Goal: Task Accomplishment & Management: Manage account settings

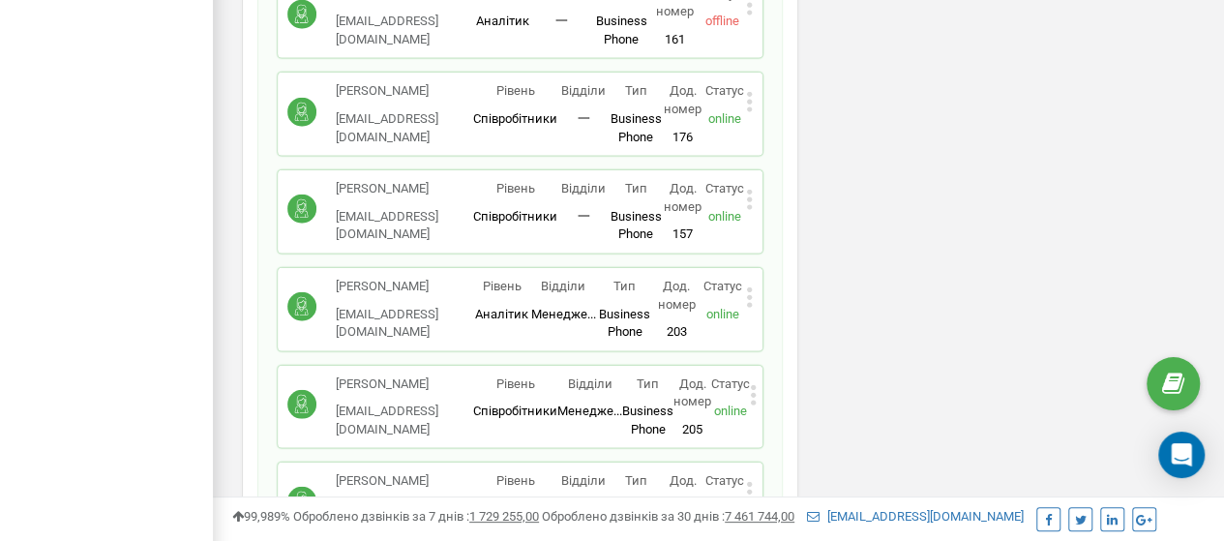
scroll to position [2624, 0]
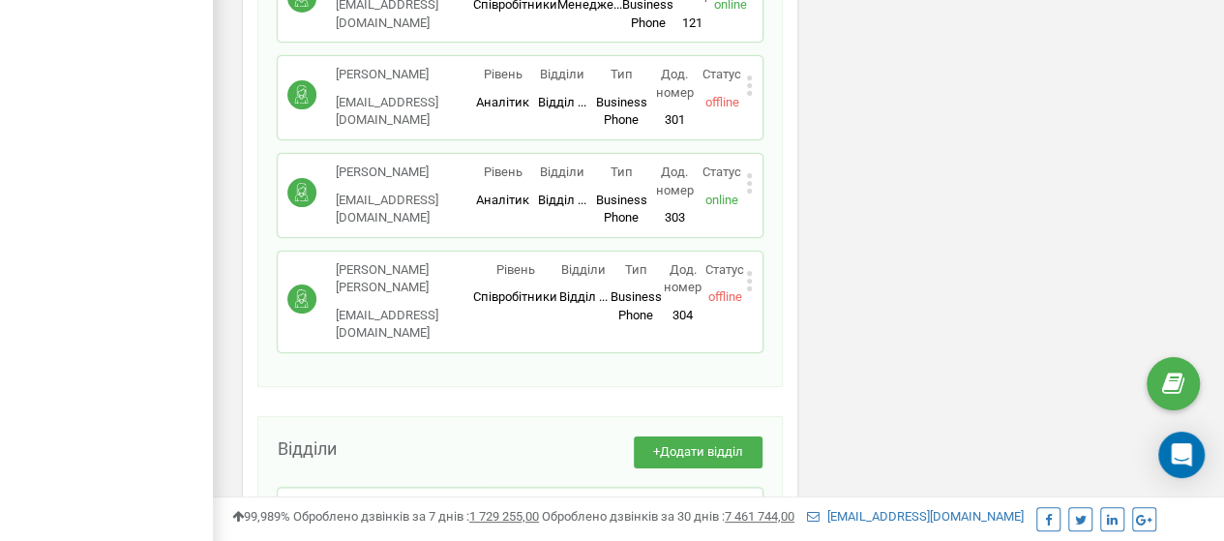
scroll to position [3597, 0]
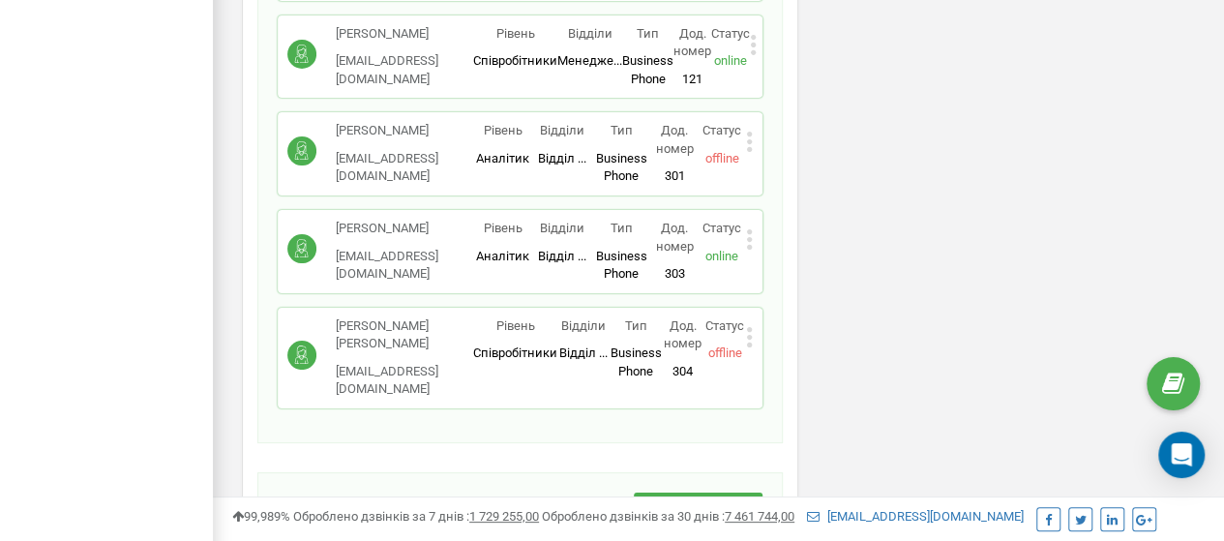
click at [749, 335] on icon at bounding box center [748, 337] width 5 height 5
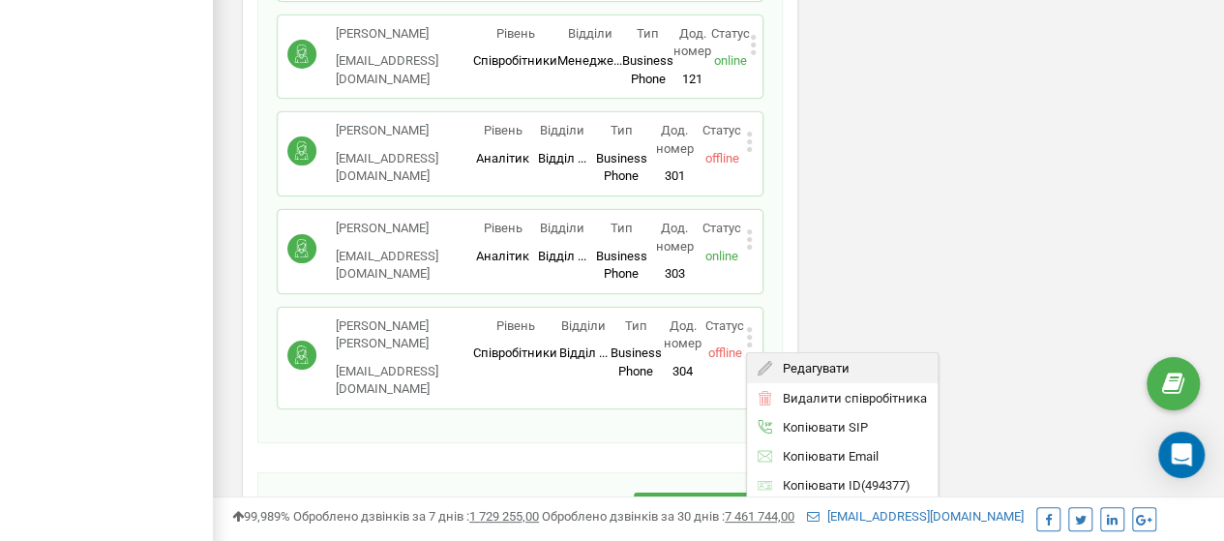
click at [767, 361] on icon at bounding box center [765, 368] width 15 height 15
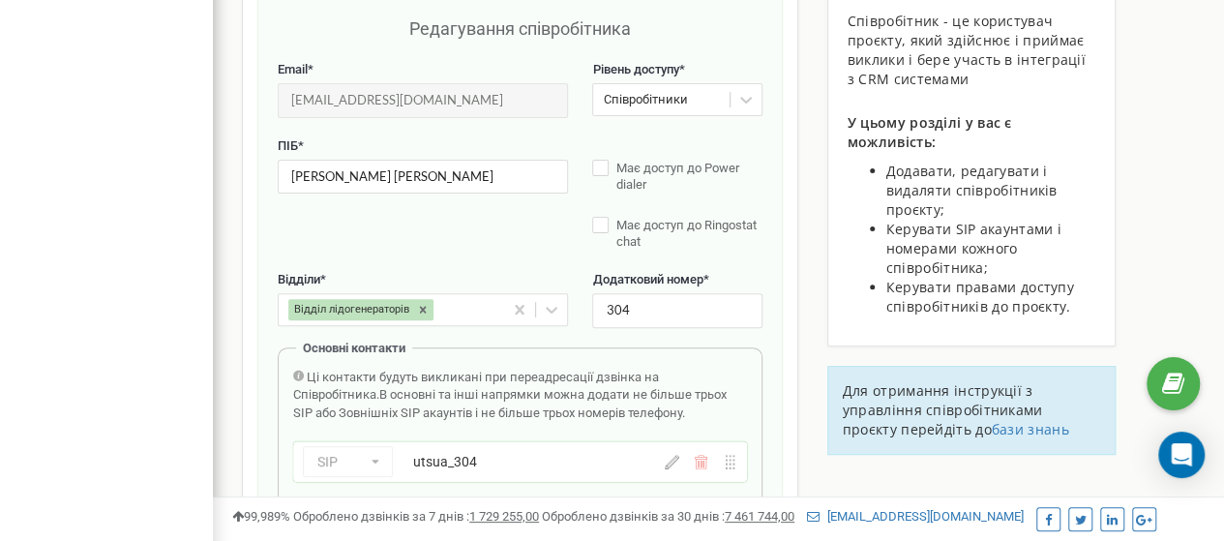
scroll to position [194, 0]
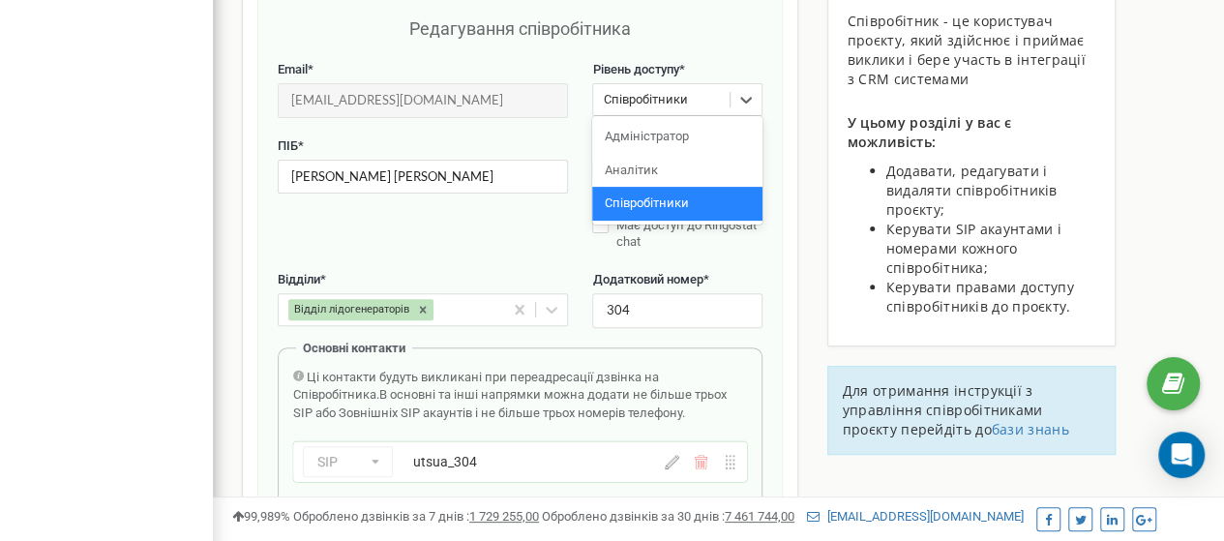
click at [662, 106] on div "Співробітники" at bounding box center [645, 100] width 84 height 18
click at [668, 175] on div "Аналітик" at bounding box center [676, 171] width 169 height 34
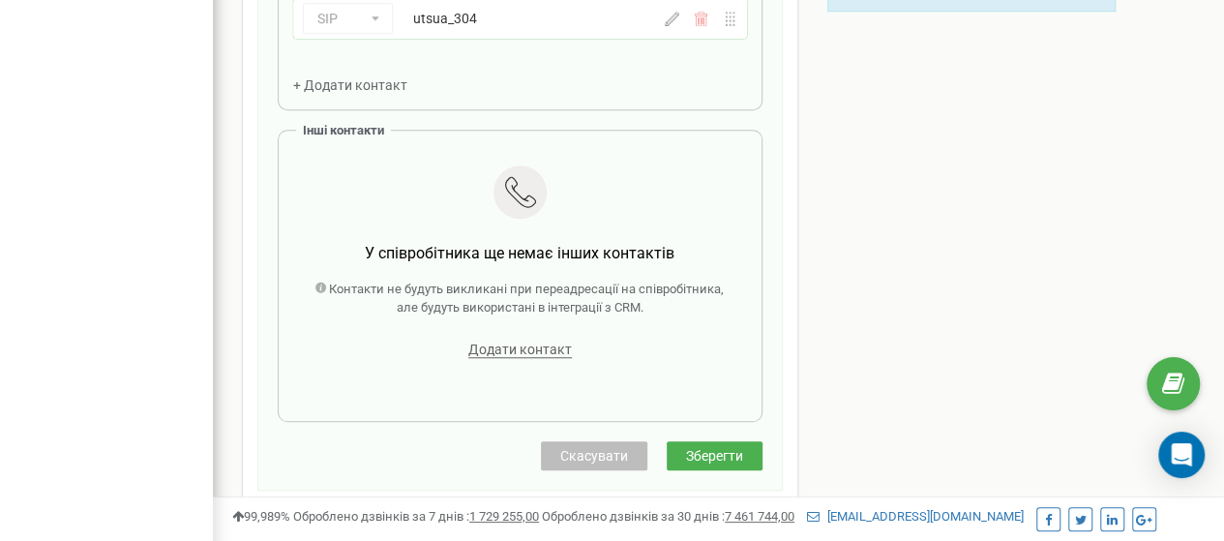
scroll to position [657, 0]
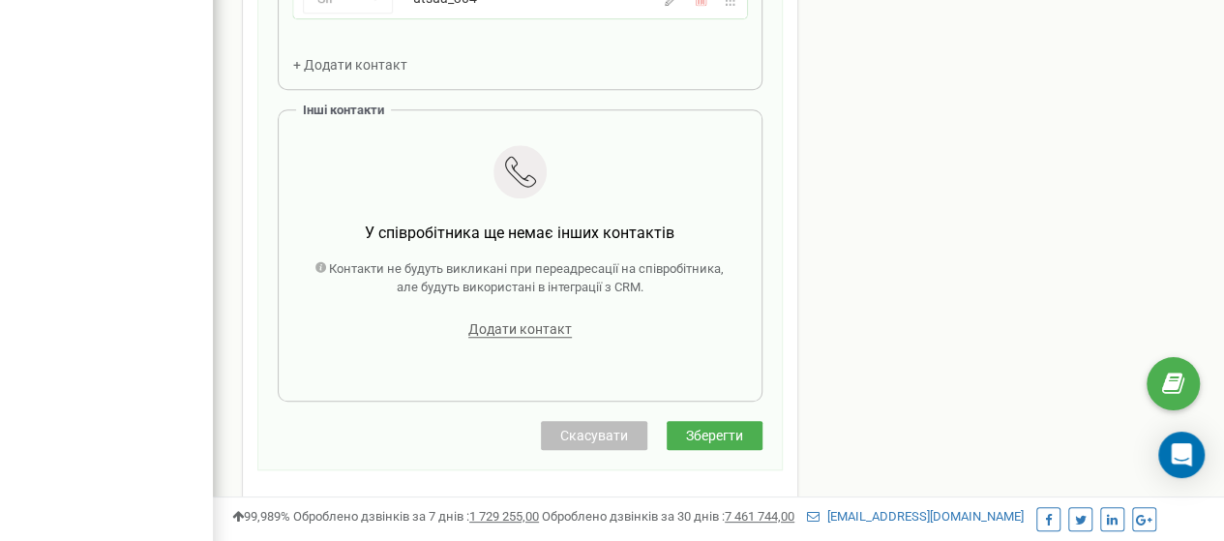
click at [721, 428] on span "Зберегти" at bounding box center [714, 435] width 57 height 15
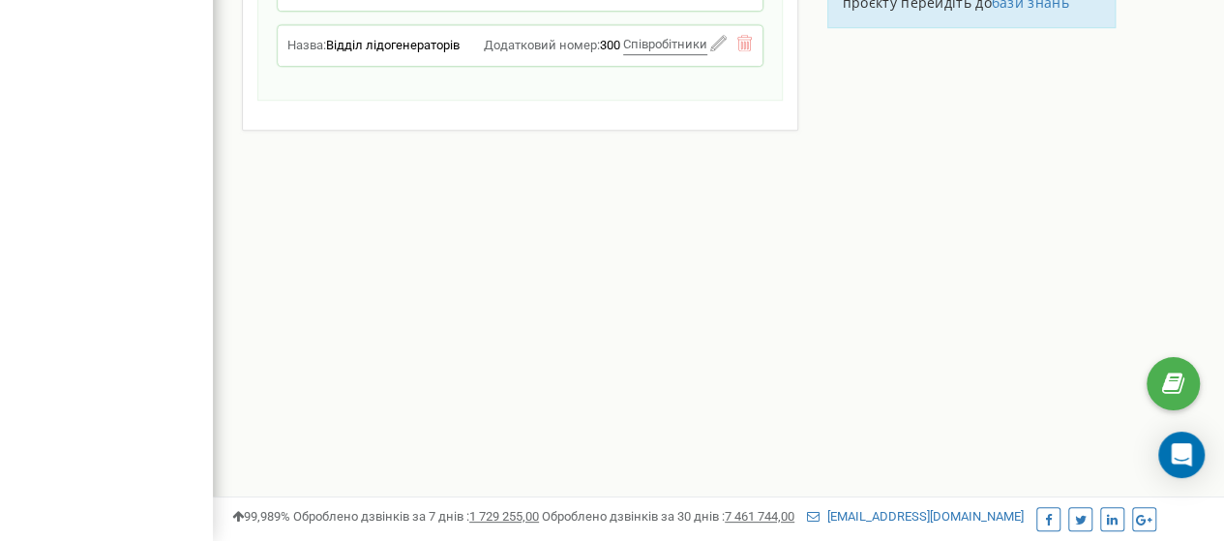
scroll to position [619, 0]
